Goal: Task Accomplishment & Management: Complete application form

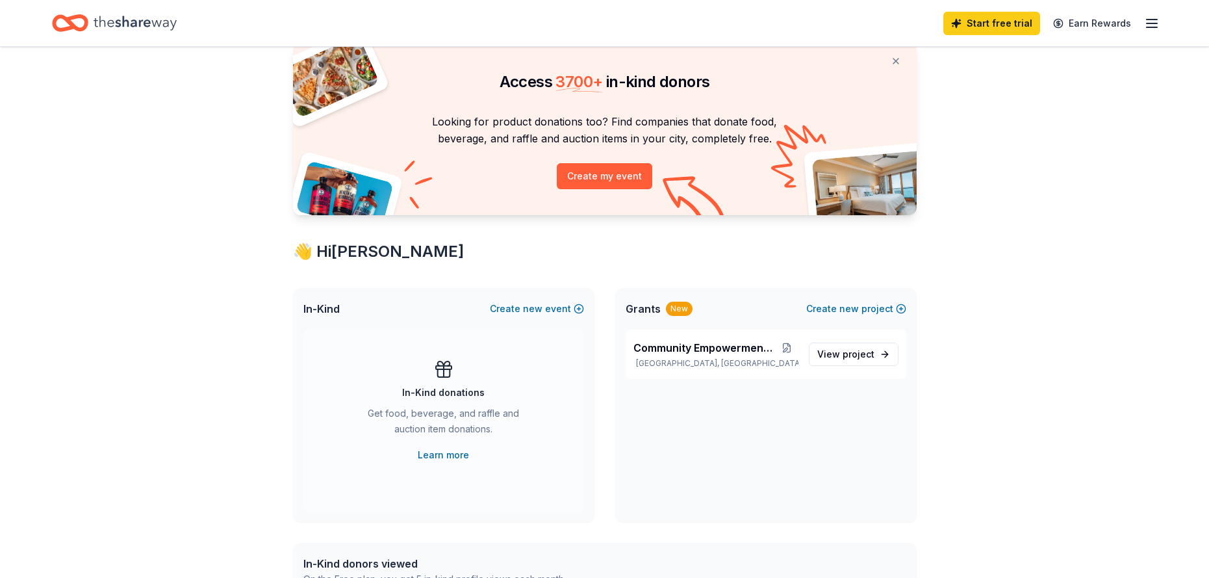
scroll to position [65, 0]
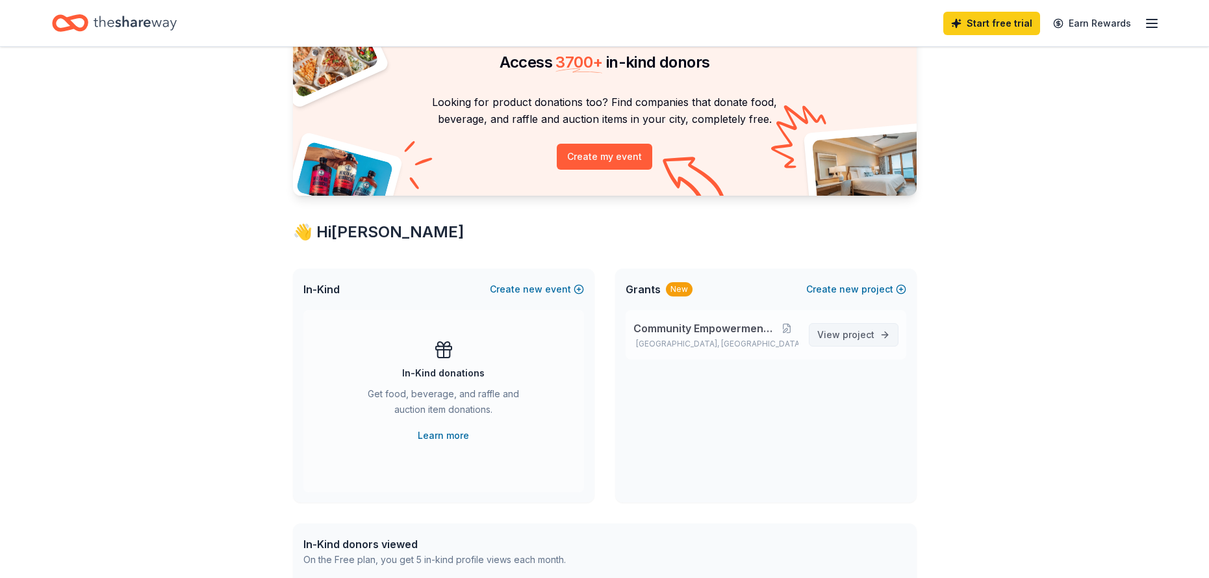
click at [833, 335] on span "View project" at bounding box center [845, 335] width 57 height 16
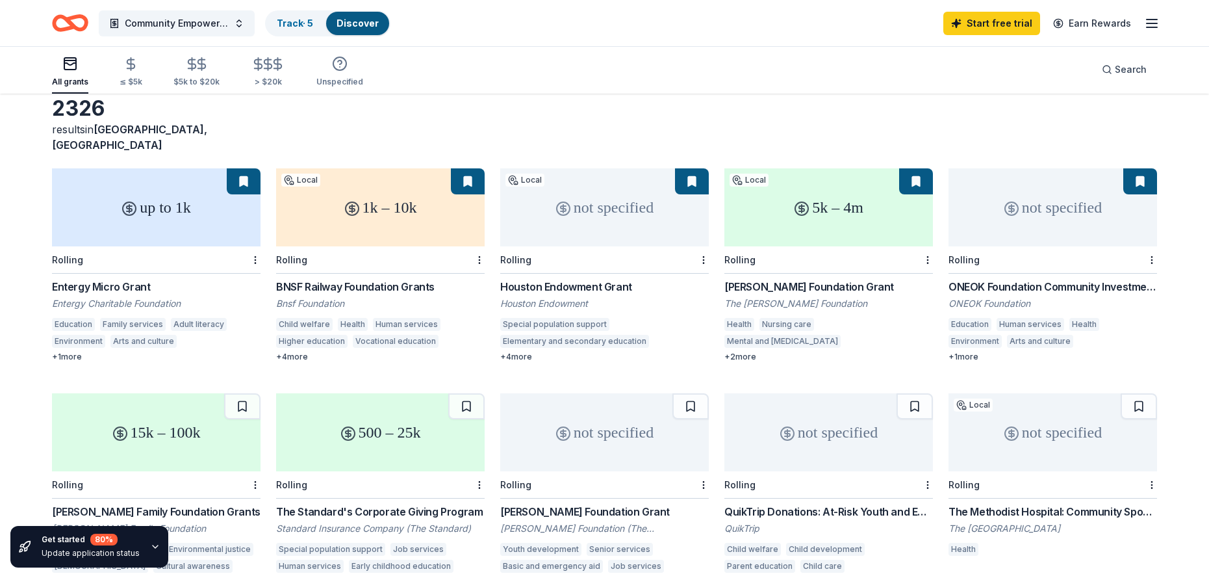
scroll to position [65, 0]
click at [111, 278] on div "Entergy Micro Grant" at bounding box center [156, 286] width 209 height 16
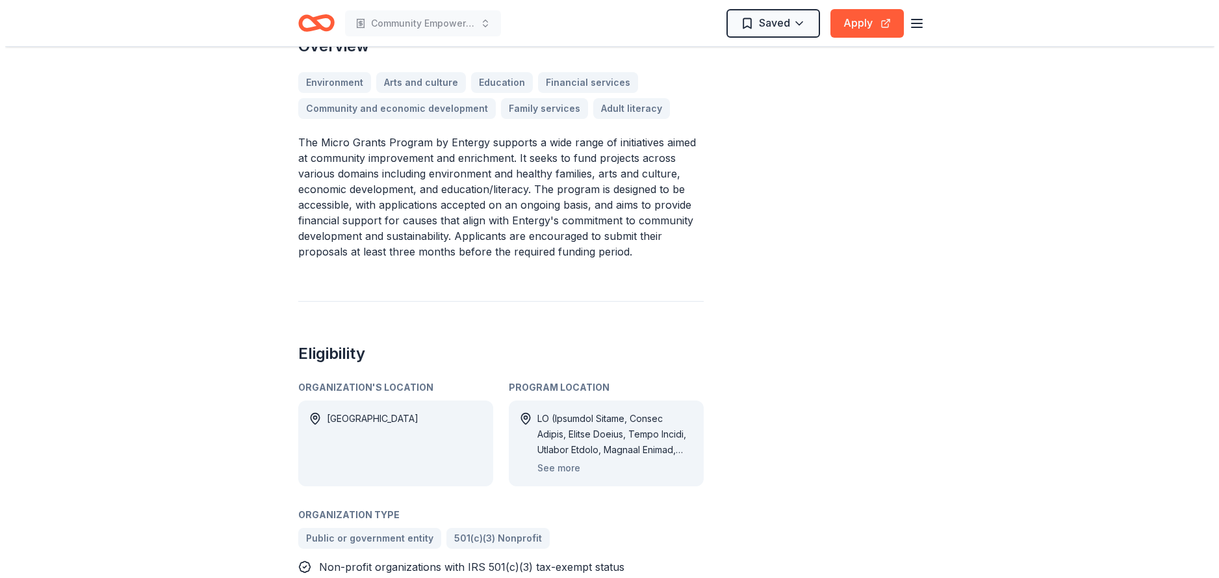
scroll to position [390, 0]
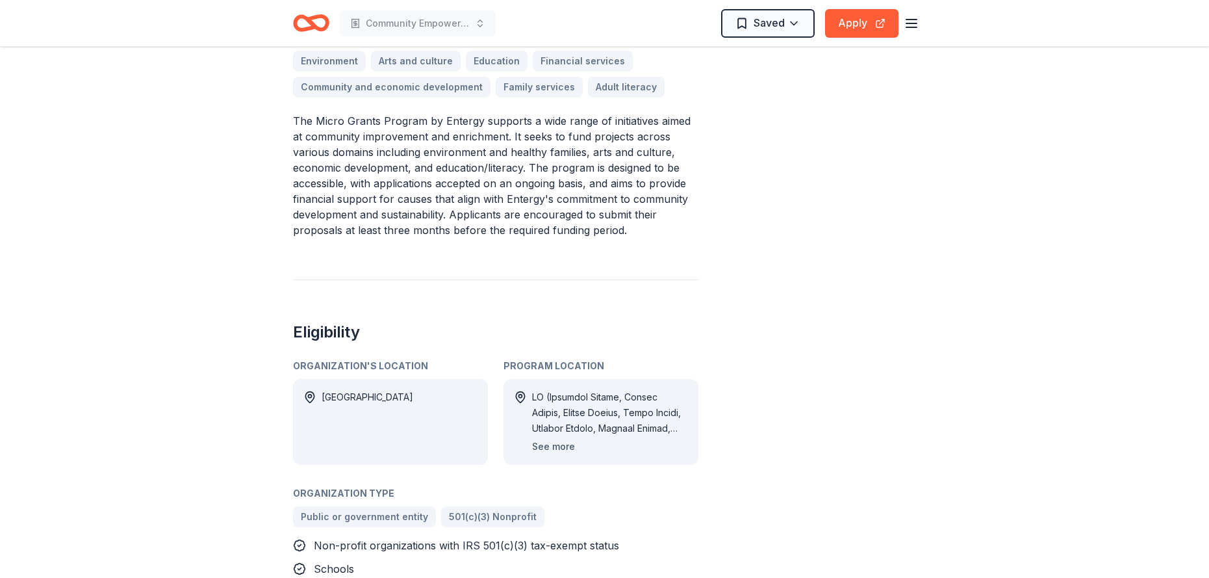
click at [563, 445] on button "See more" at bounding box center [553, 447] width 43 height 16
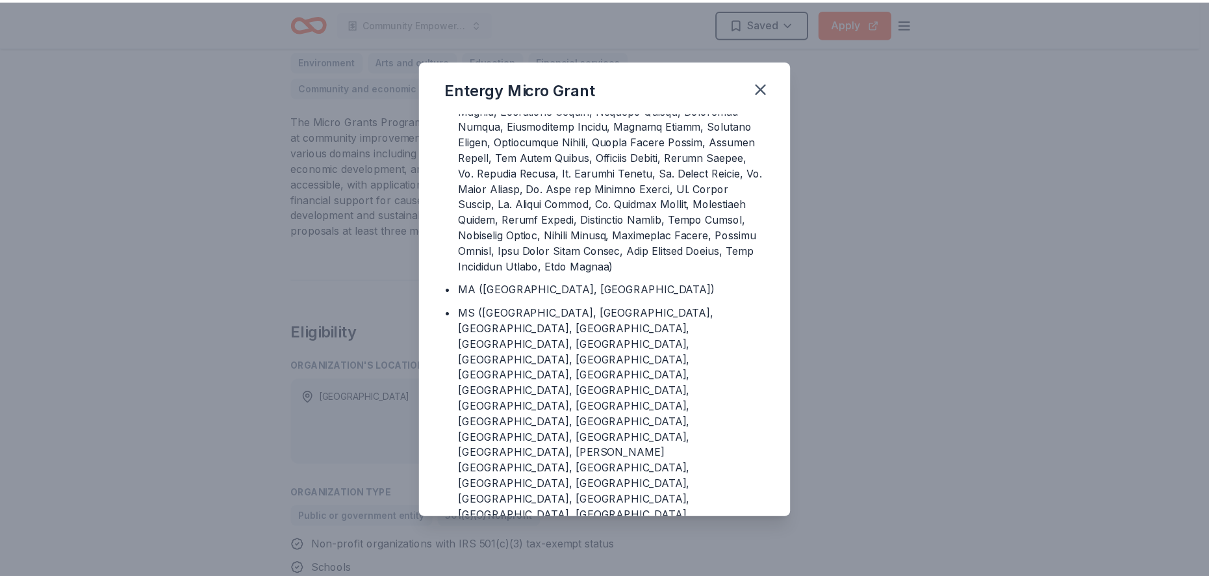
scroll to position [648, 0]
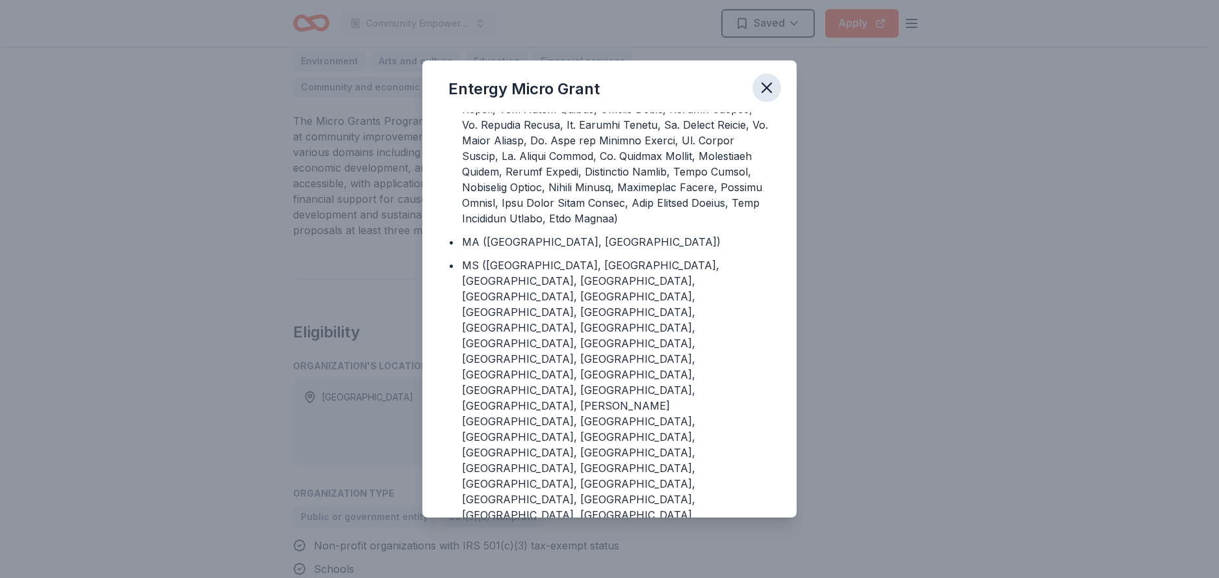
click at [766, 86] on icon "button" at bounding box center [766, 87] width 9 height 9
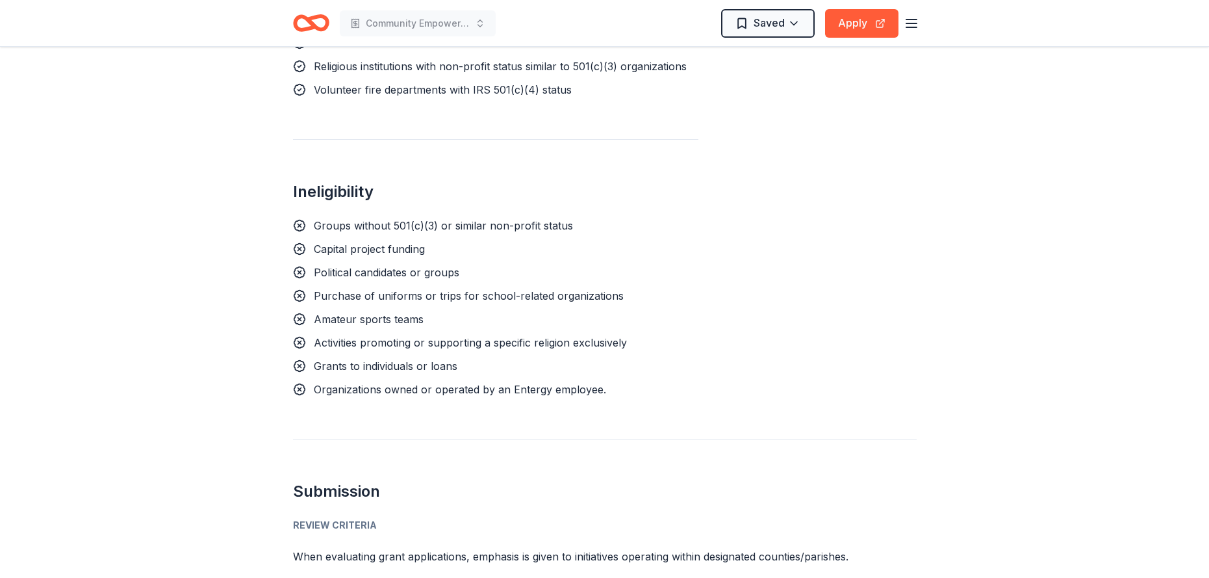
scroll to position [919, 0]
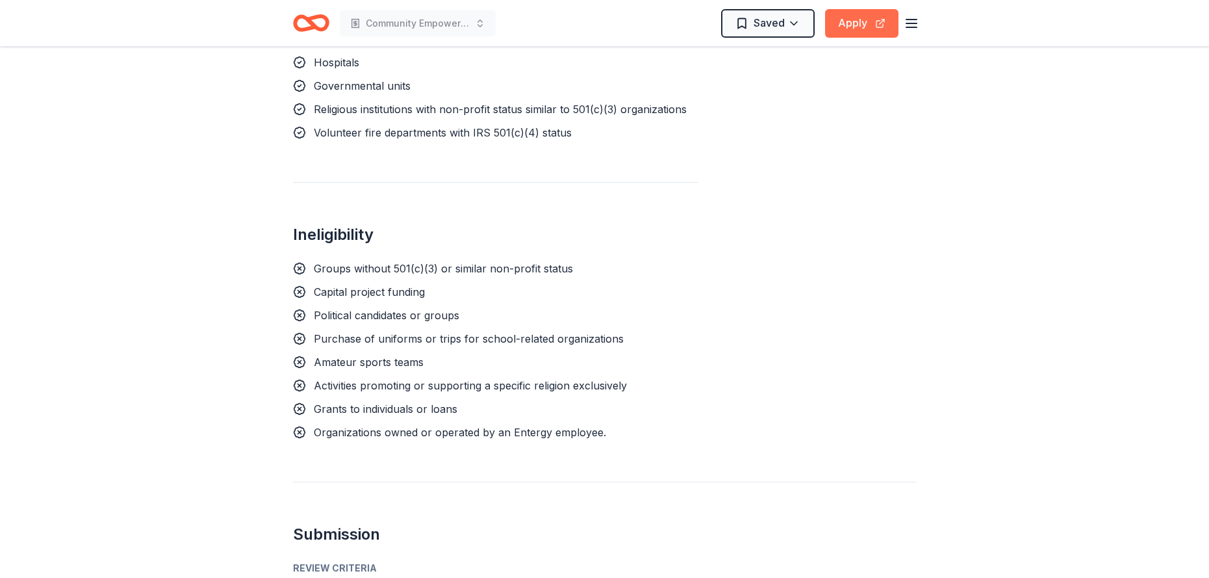
click at [852, 25] on button "Apply" at bounding box center [861, 23] width 73 height 29
